Goal: Information Seeking & Learning: Understand process/instructions

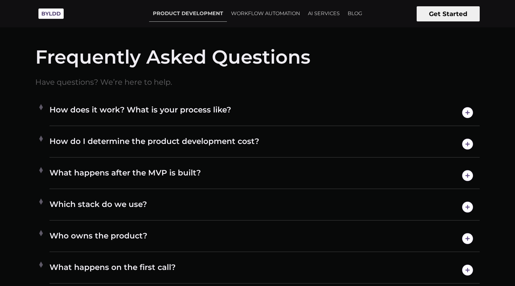
scroll to position [3444, 0]
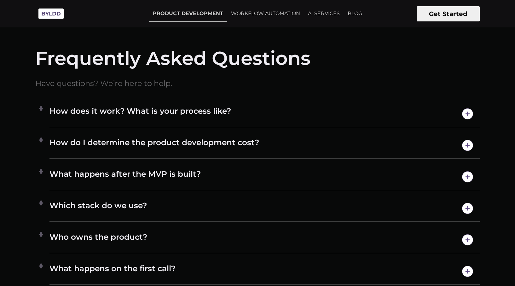
click at [268, 117] on h4 "How does it work? What is your process like?" at bounding box center [264, 114] width 430 height 16
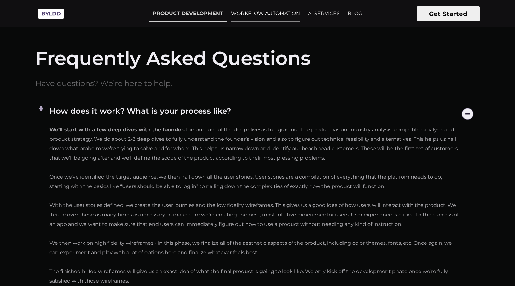
click at [256, 16] on link "WORKFLOW AUTOMATION" at bounding box center [265, 14] width 77 height 16
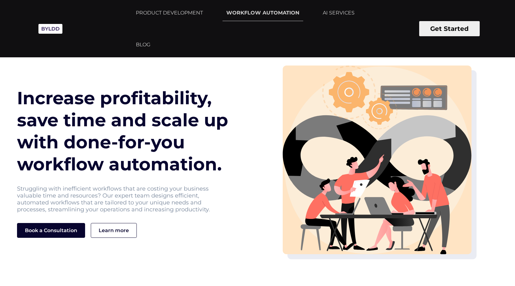
click at [56, 32] on img at bounding box center [50, 28] width 30 height 17
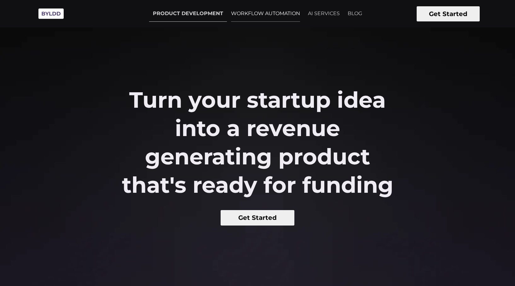
click at [260, 17] on link "WORKFLOW AUTOMATION" at bounding box center [265, 14] width 77 height 16
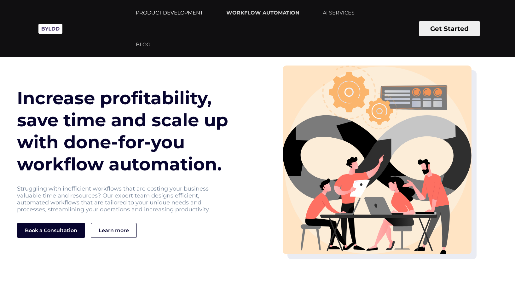
click at [180, 12] on link "PRODUCT DEVELOPMENT" at bounding box center [169, 13] width 75 height 16
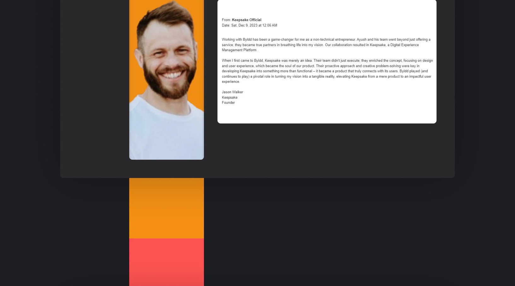
scroll to position [595, 0]
